Goal: Task Accomplishment & Management: Use online tool/utility

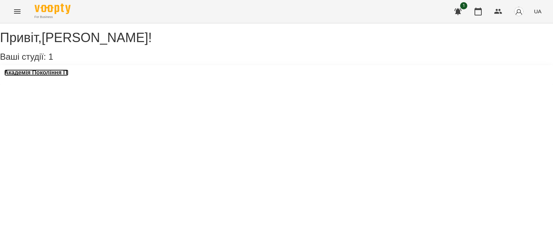
click at [41, 76] on h3 "Академія Покоління ІТ" at bounding box center [36, 73] width 64 height 6
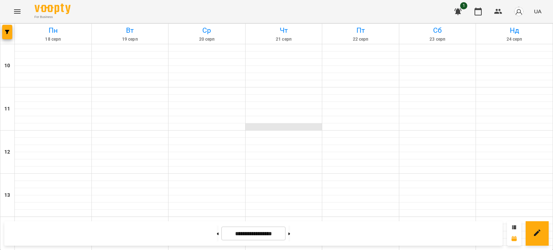
scroll to position [371, 0]
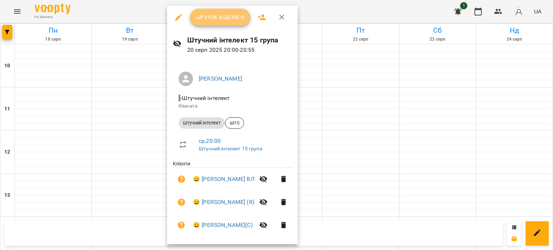
click at [229, 15] on span "Урок відбувся" at bounding box center [220, 17] width 49 height 9
